Goal: Navigation & Orientation: Understand site structure

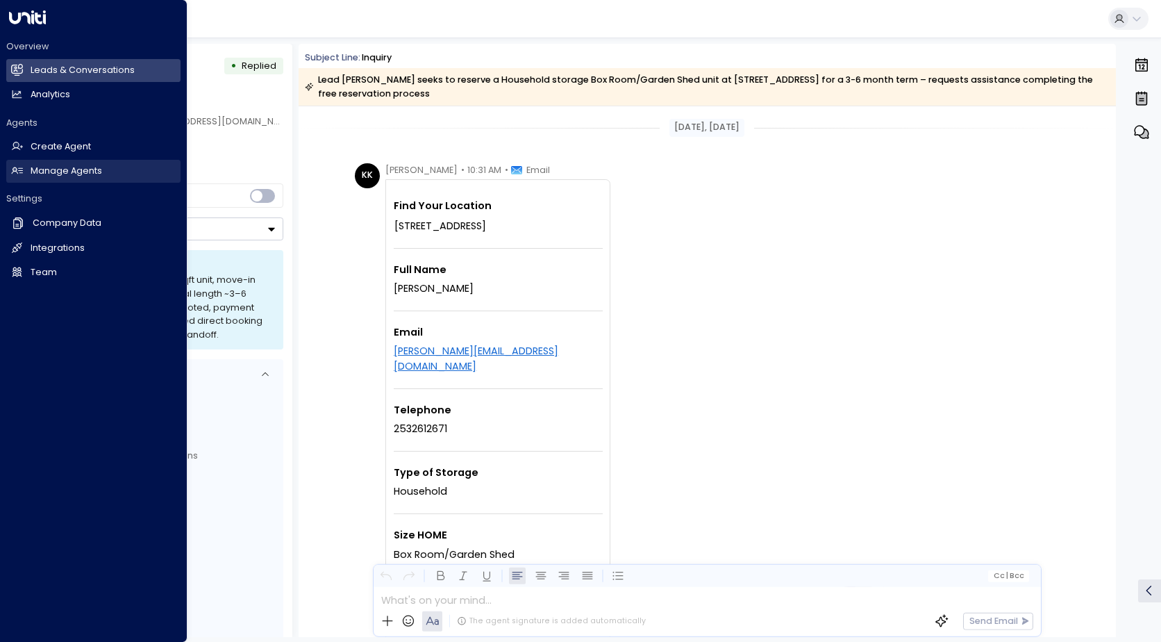
click at [65, 167] on h2 "Manage Agents" at bounding box center [67, 171] width 72 height 13
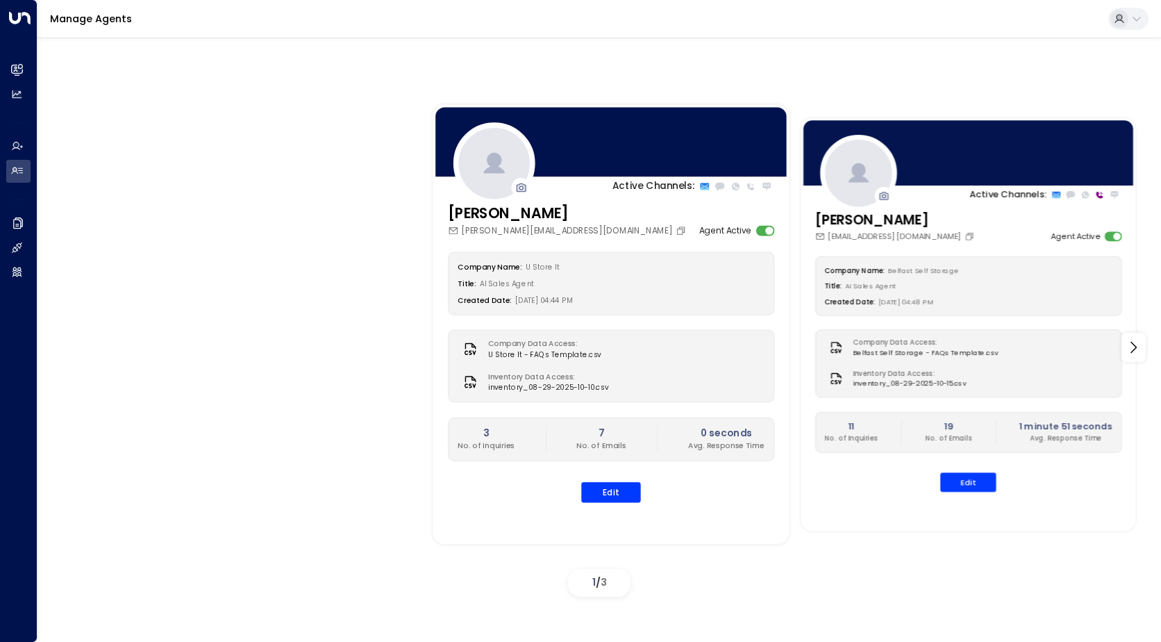
click at [941, 211] on h3 "[PERSON_NAME]" at bounding box center [897, 220] width 162 height 20
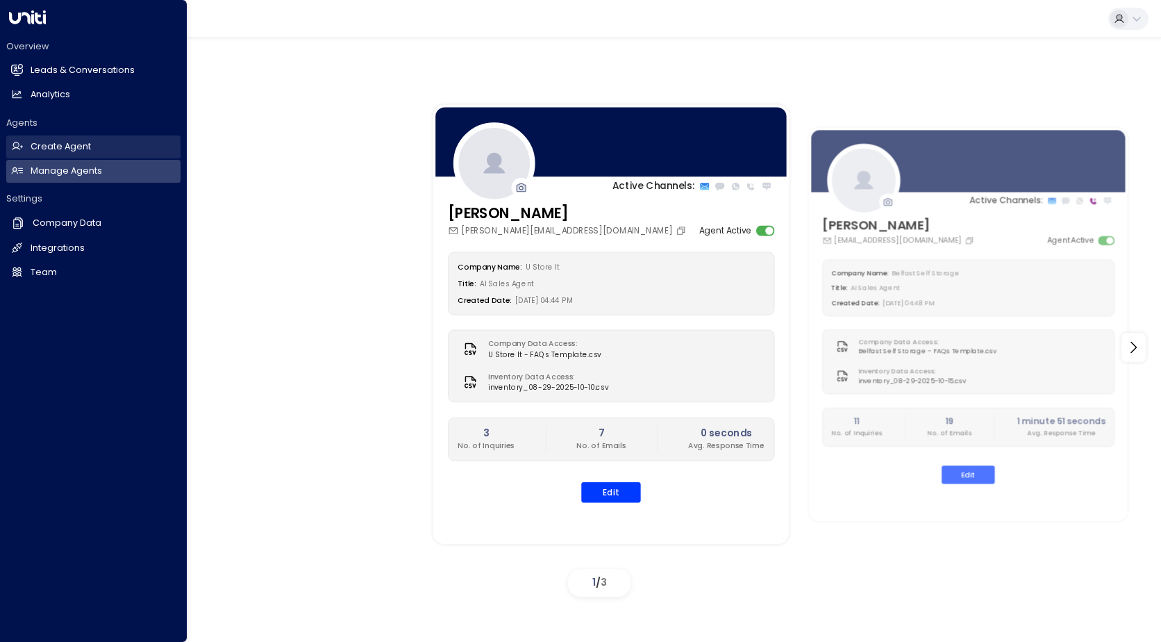
click at [18, 149] on icon at bounding box center [17, 146] width 12 height 12
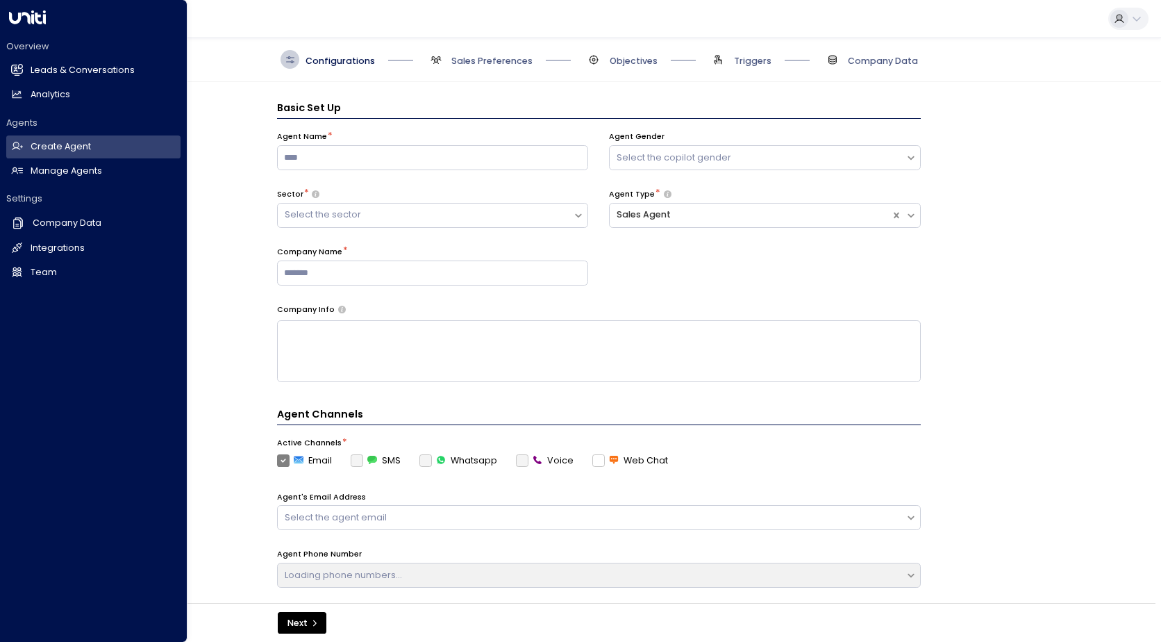
scroll to position [19, 0]
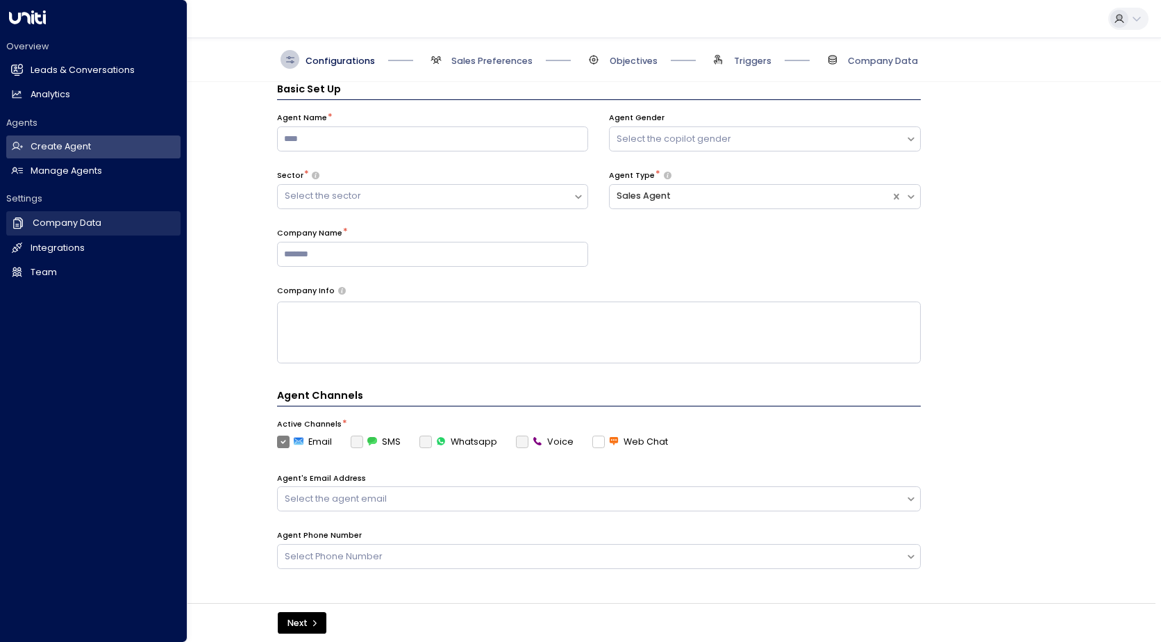
click at [47, 227] on h2 "Company Data" at bounding box center [67, 223] width 69 height 13
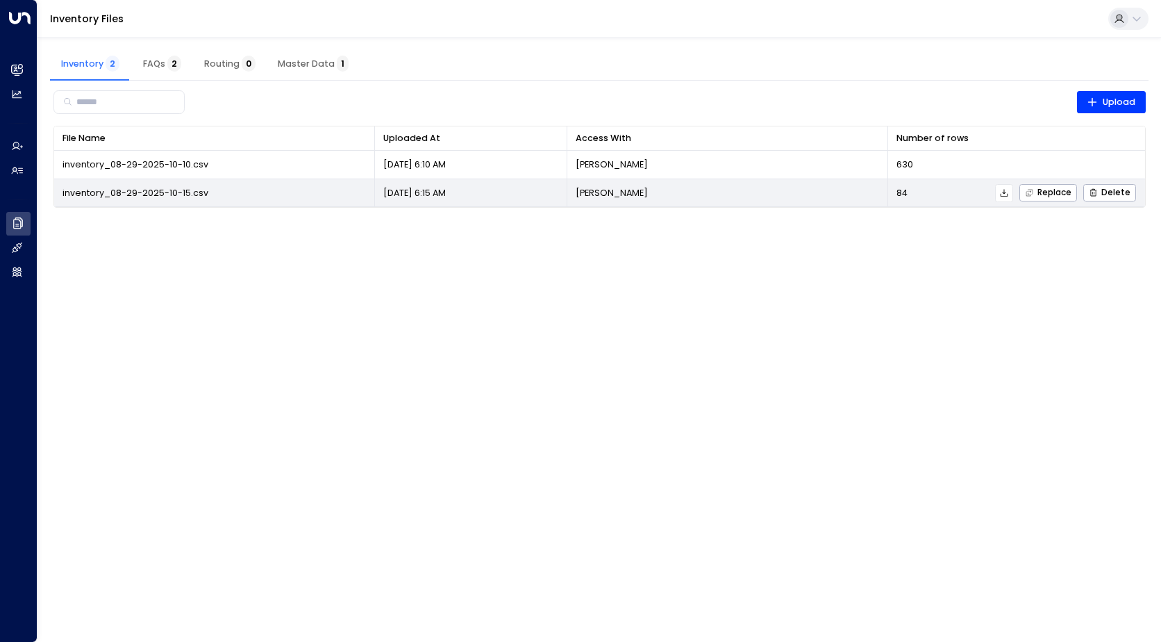
click at [154, 190] on span "inventory_08-29-2025-10-15.csv" at bounding box center [136, 193] width 146 height 13
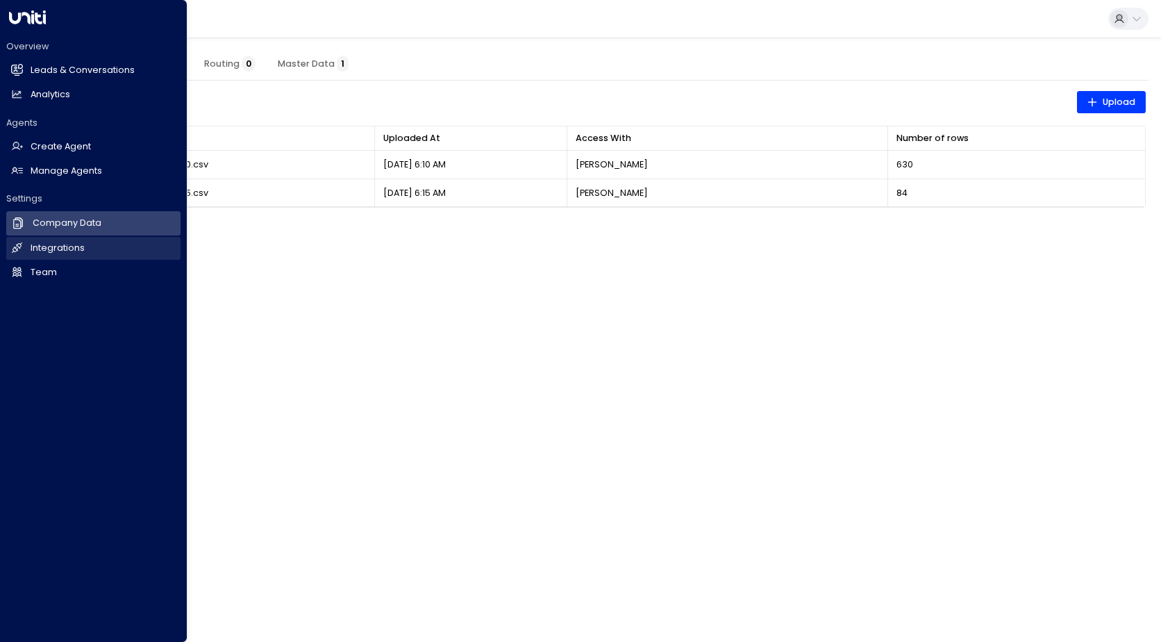
click at [49, 252] on h2 "Integrations" at bounding box center [58, 248] width 54 height 13
